Goal: Check status: Check status

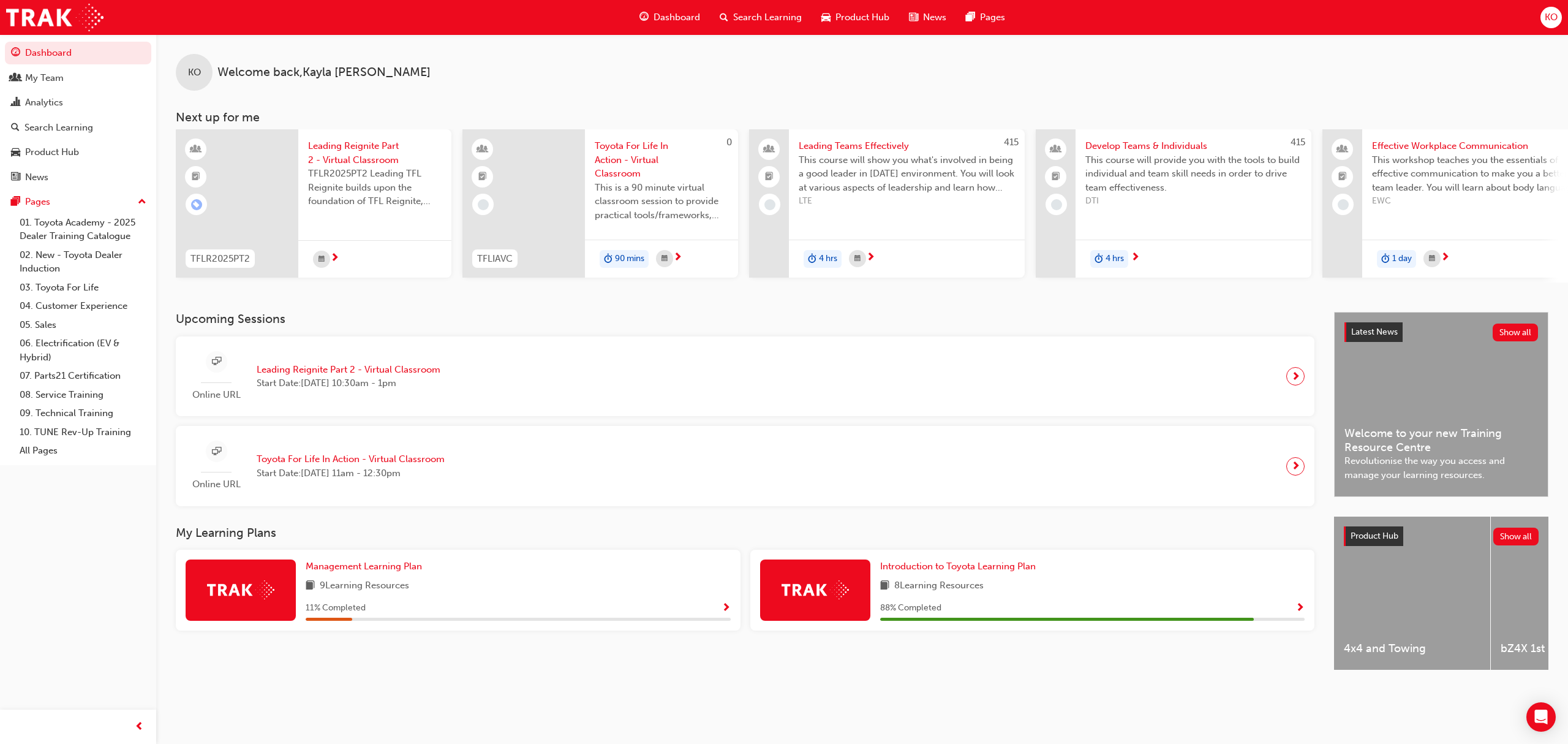
click at [1549, 16] on span "KO" at bounding box center [1551, 18] width 12 height 14
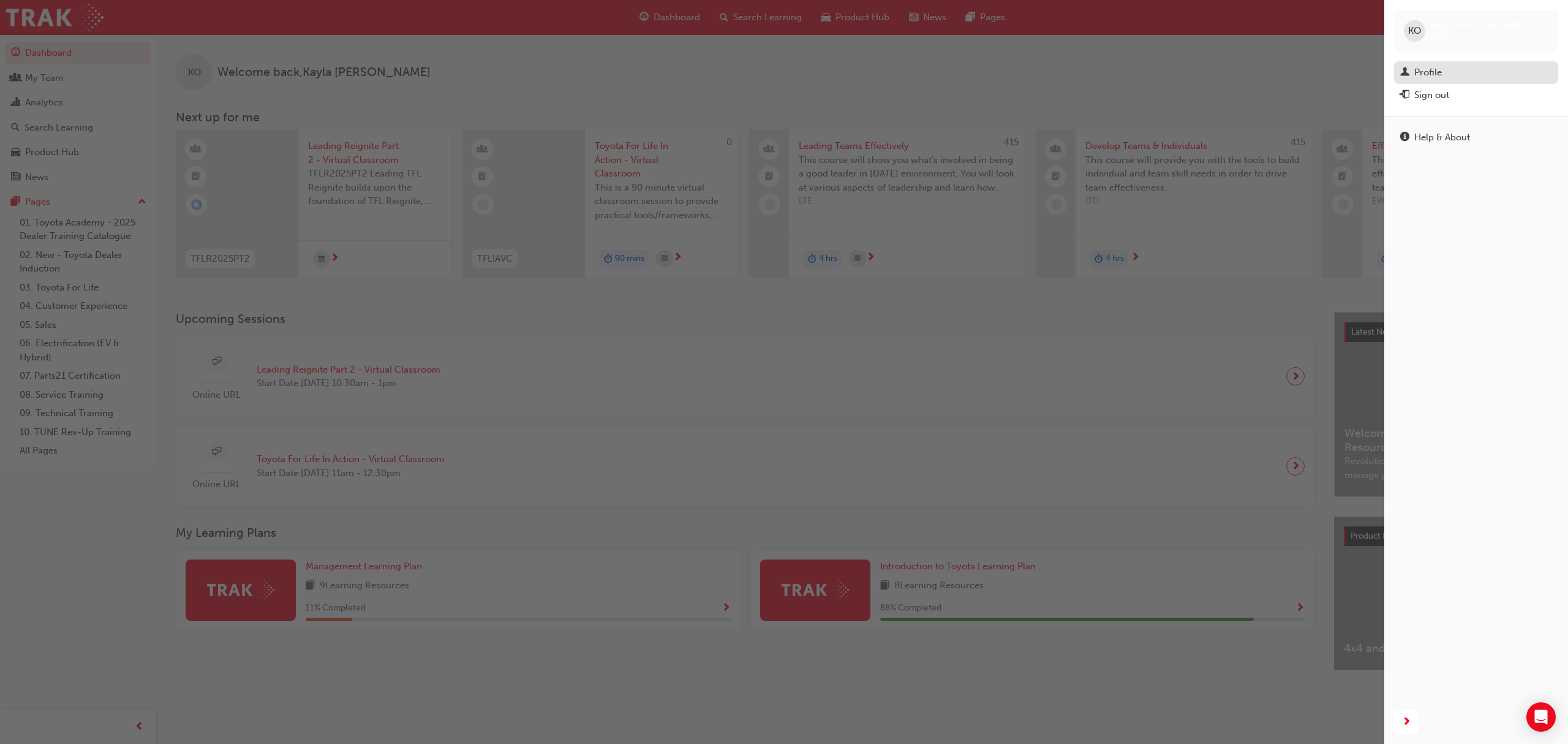
click at [1461, 68] on div "Profile" at bounding box center [1476, 72] width 152 height 15
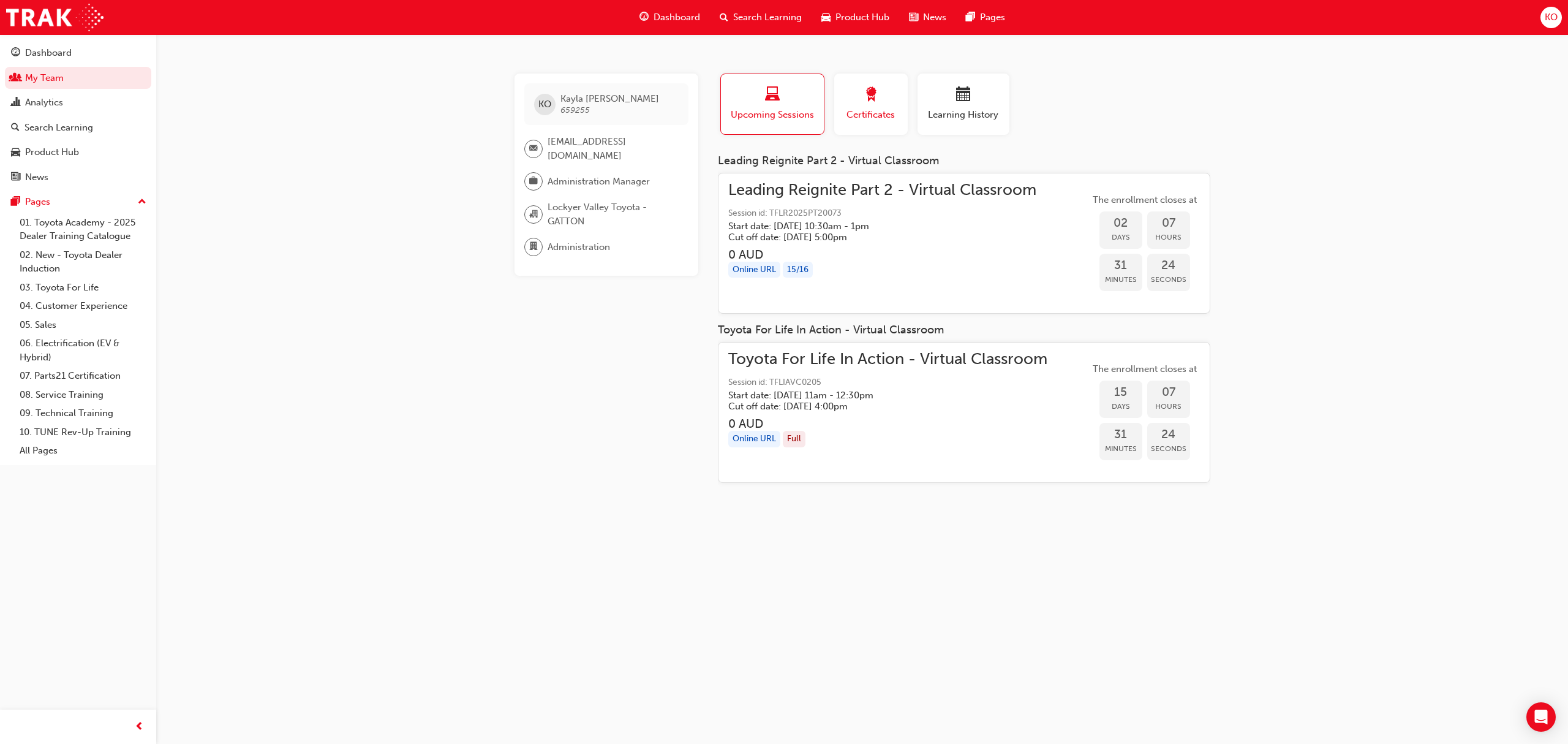
click at [887, 109] on span "Certificates" at bounding box center [871, 115] width 55 height 14
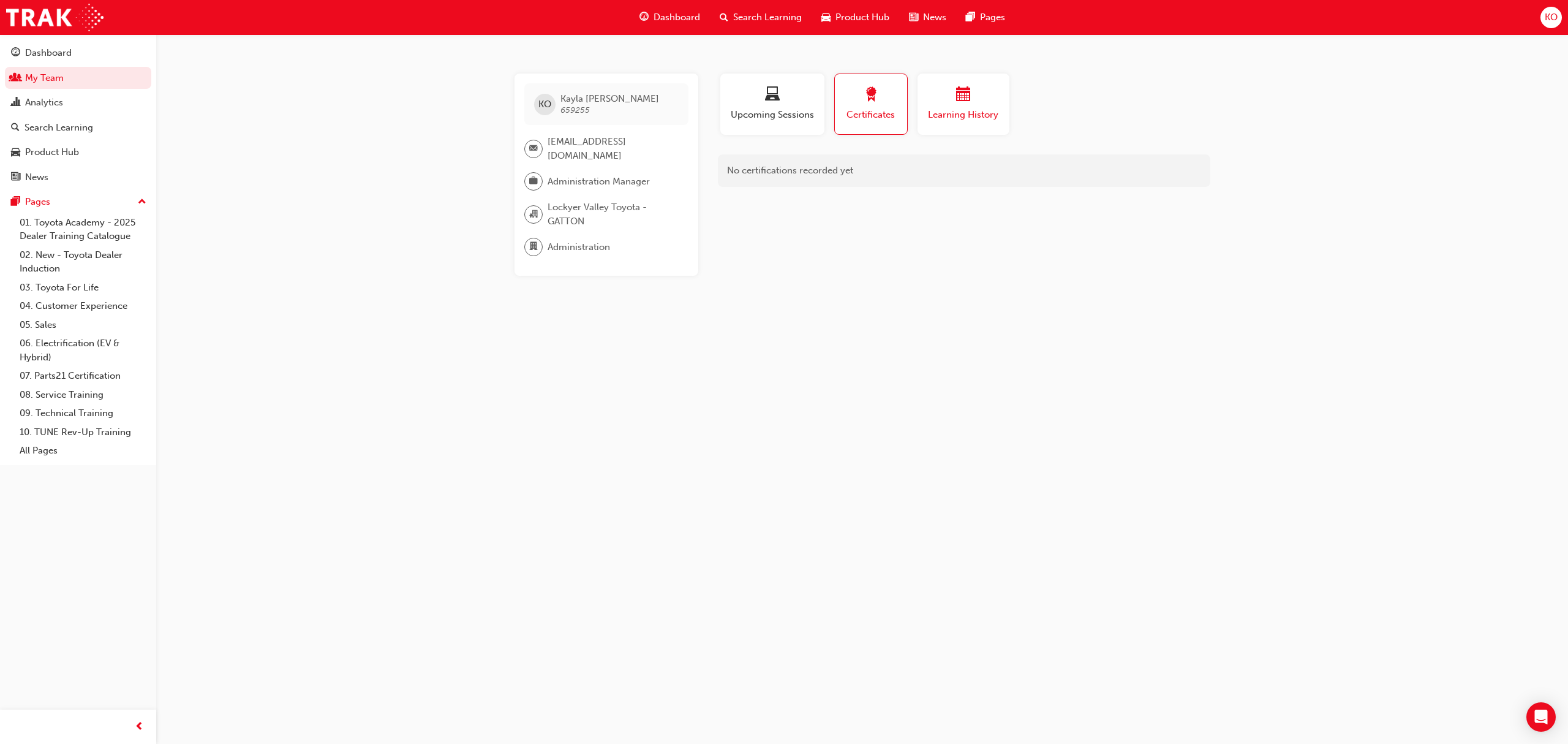
click at [962, 99] on span "calendar-icon" at bounding box center [963, 95] width 14 height 17
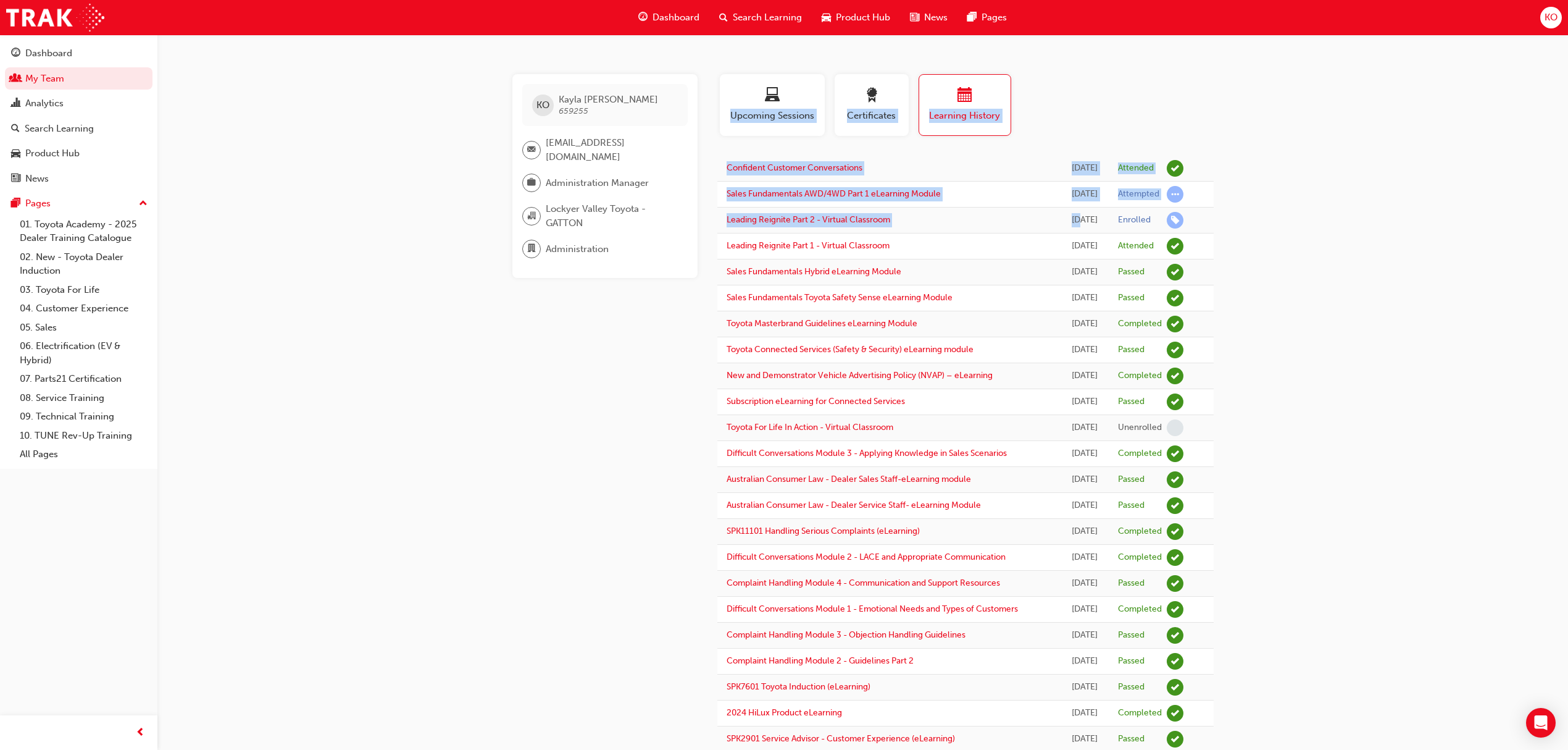
drag, startPoint x: 702, startPoint y: 247, endPoint x: 1049, endPoint y: 226, distance: 347.6
click at [1049, 226] on div "KO [PERSON_NAME] 659255 [EMAIL_ADDRESS][DOMAIN_NAME] Administration Manager Loc…" at bounding box center [863, 632] width 741 height 1118
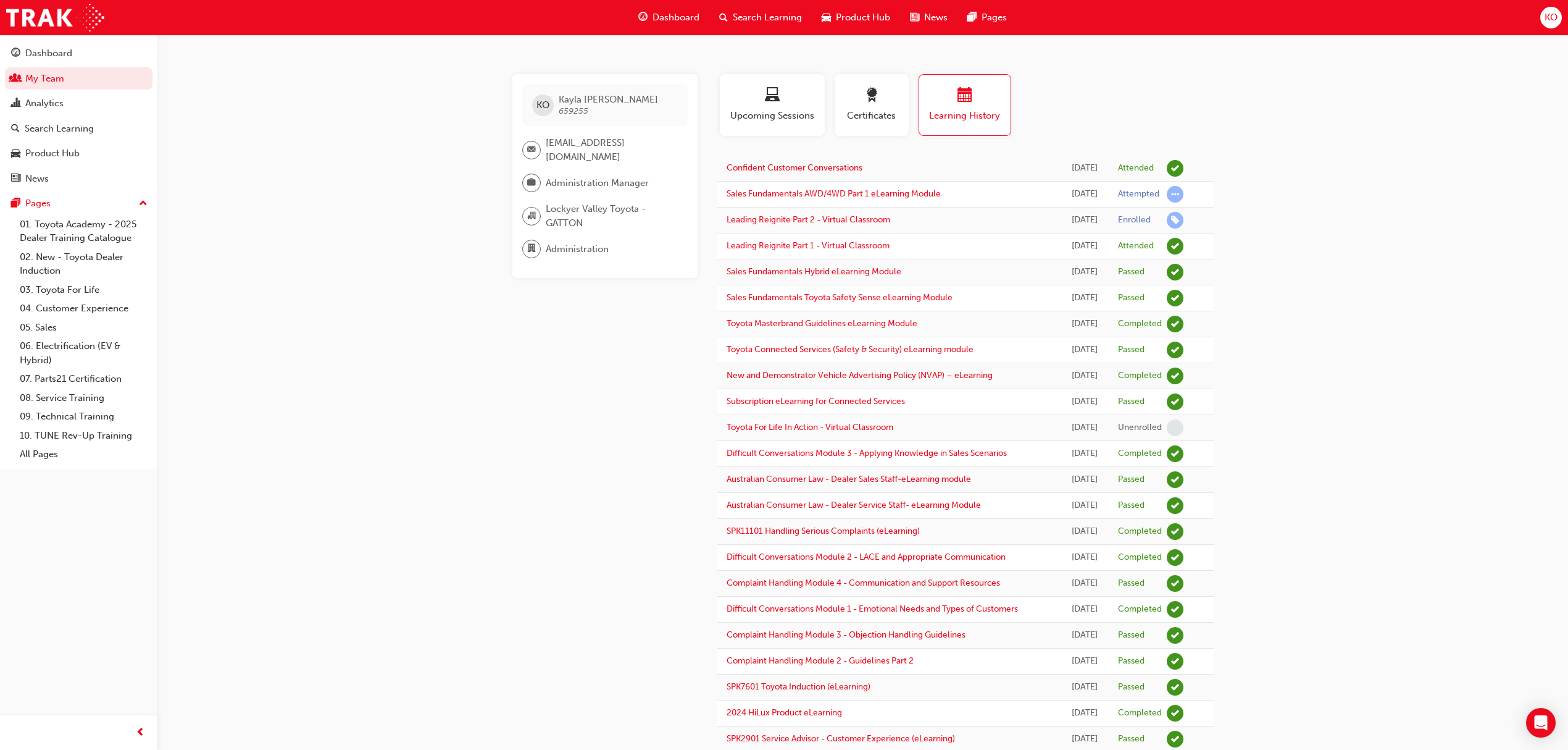
click at [1272, 237] on div "KO [PERSON_NAME] 659255 [EMAIL_ADDRESS][DOMAIN_NAME] Administration Manager Loc…" at bounding box center [784, 612] width 1568 height 1223
drag, startPoint x: 1196, startPoint y: 247, endPoint x: 718, endPoint y: 236, distance: 478.1
click at [718, 236] on tr "Leading Reignite Part 1 - Virtual Classroom [DATE] Attended" at bounding box center [966, 246] width 496 height 26
copy tr "Leading Reignite Part 1 - Virtual Classroom [DATE] Attended"
click at [69, 53] on div "Dashboard" at bounding box center [49, 53] width 47 height 14
